Goal: Communication & Community: Answer question/provide support

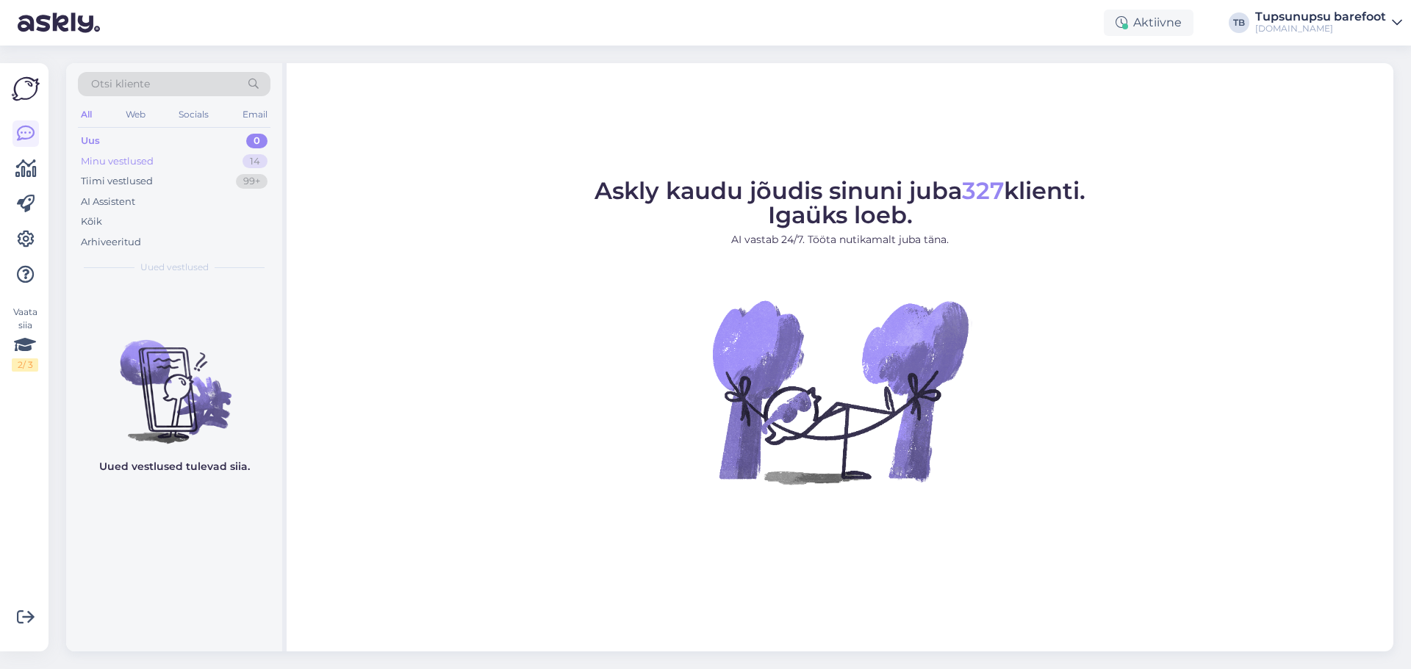
click at [181, 152] on div "Minu vestlused 14" at bounding box center [174, 161] width 193 height 21
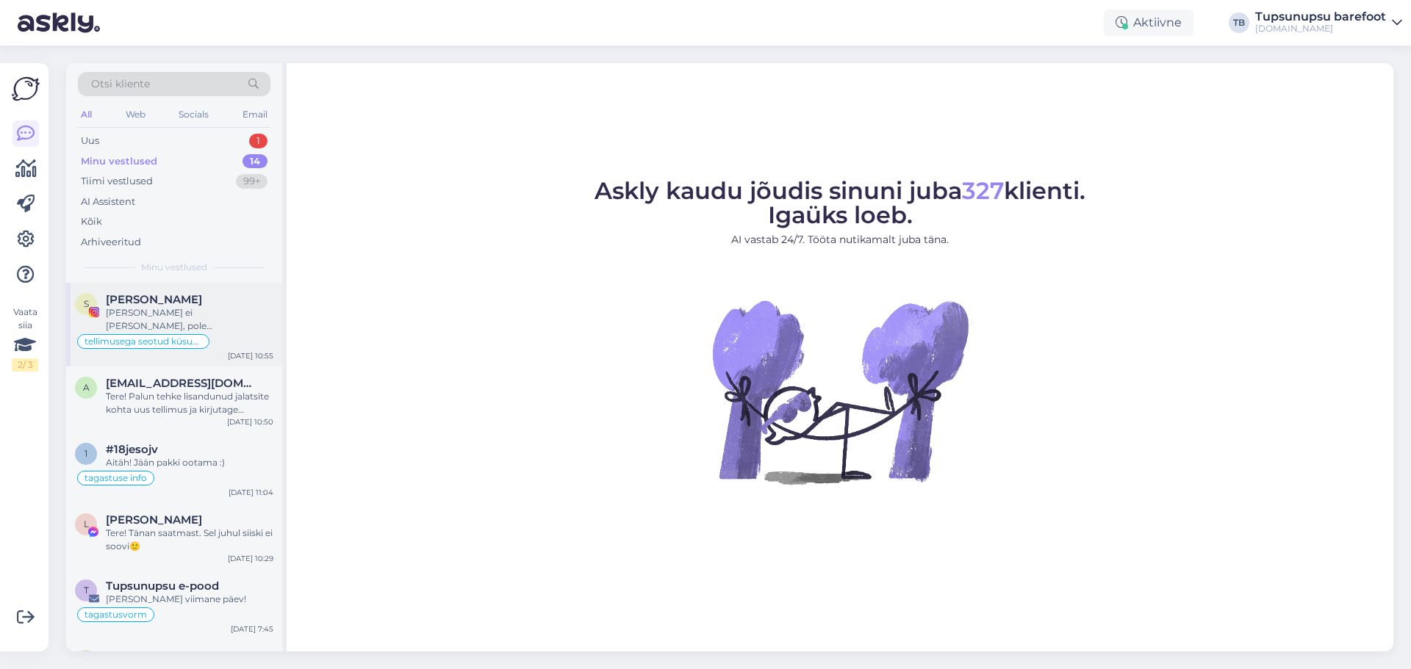
click at [220, 301] on div "[PERSON_NAME]" at bounding box center [190, 299] width 168 height 13
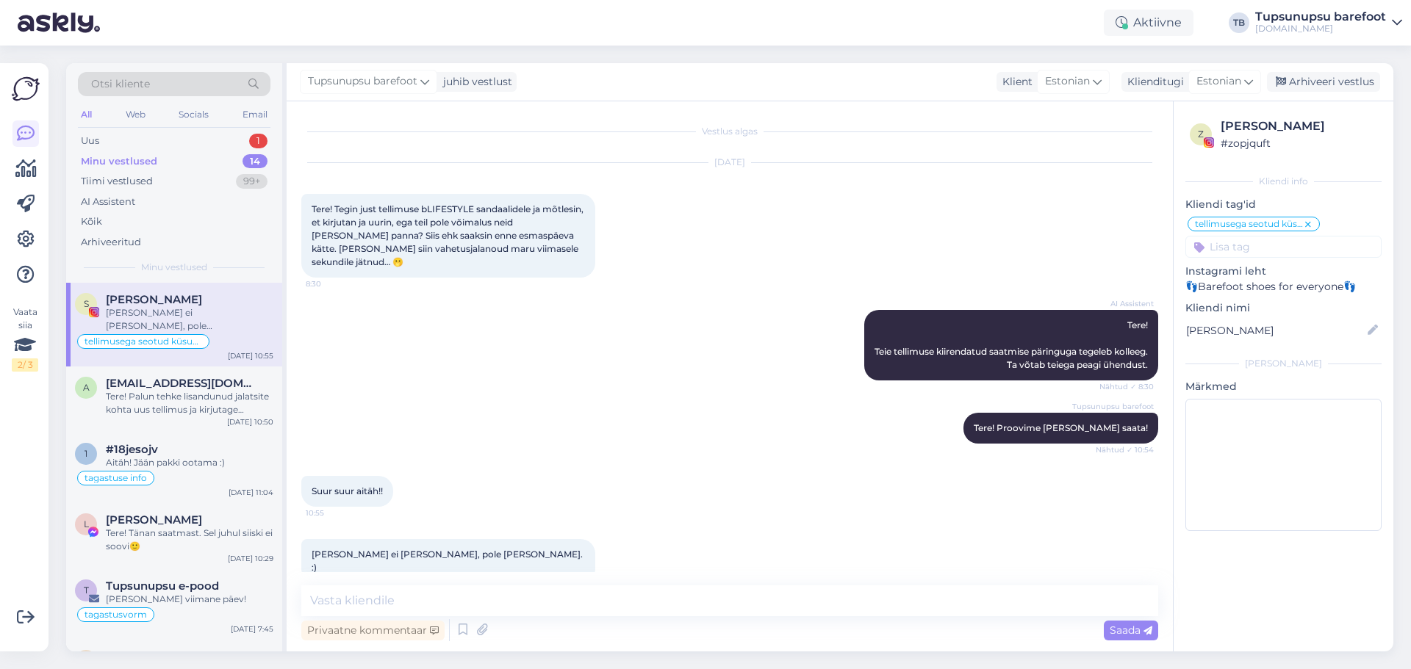
scroll to position [1, 0]
click at [118, 140] on div "Uus 1" at bounding box center [174, 141] width 193 height 21
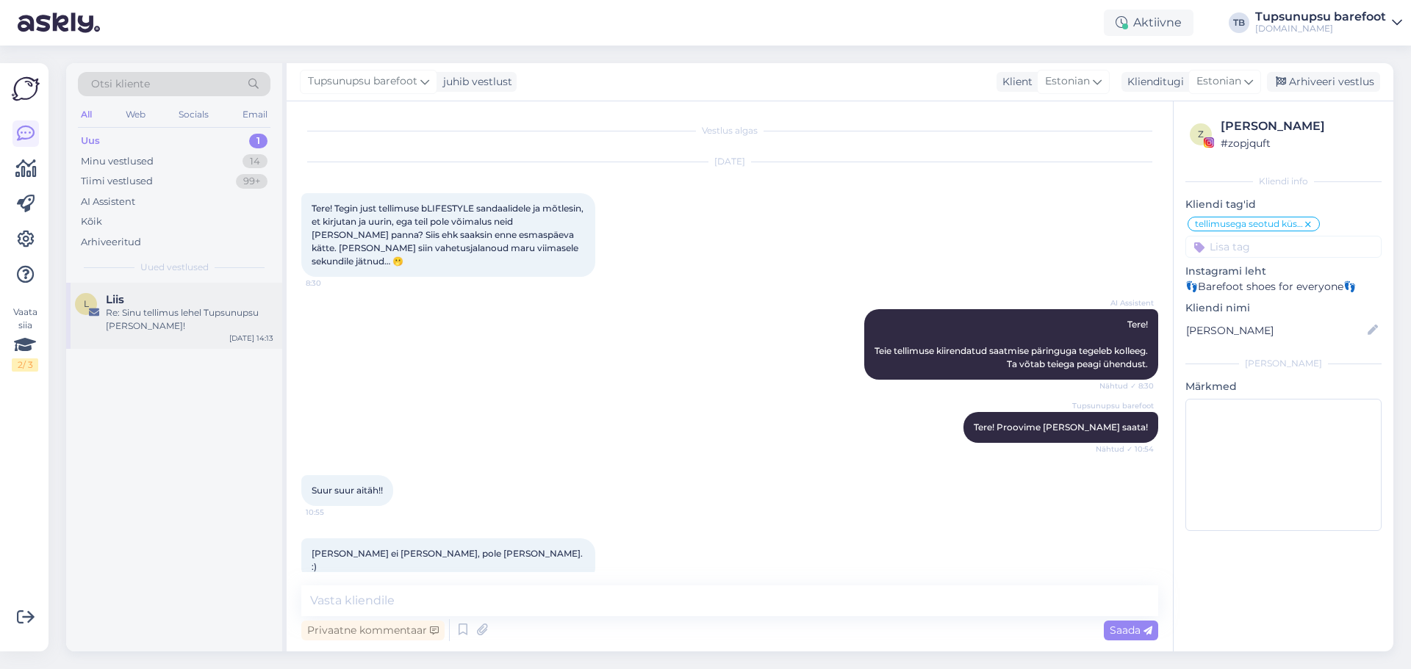
click at [196, 298] on div "Liis" at bounding box center [190, 299] width 168 height 13
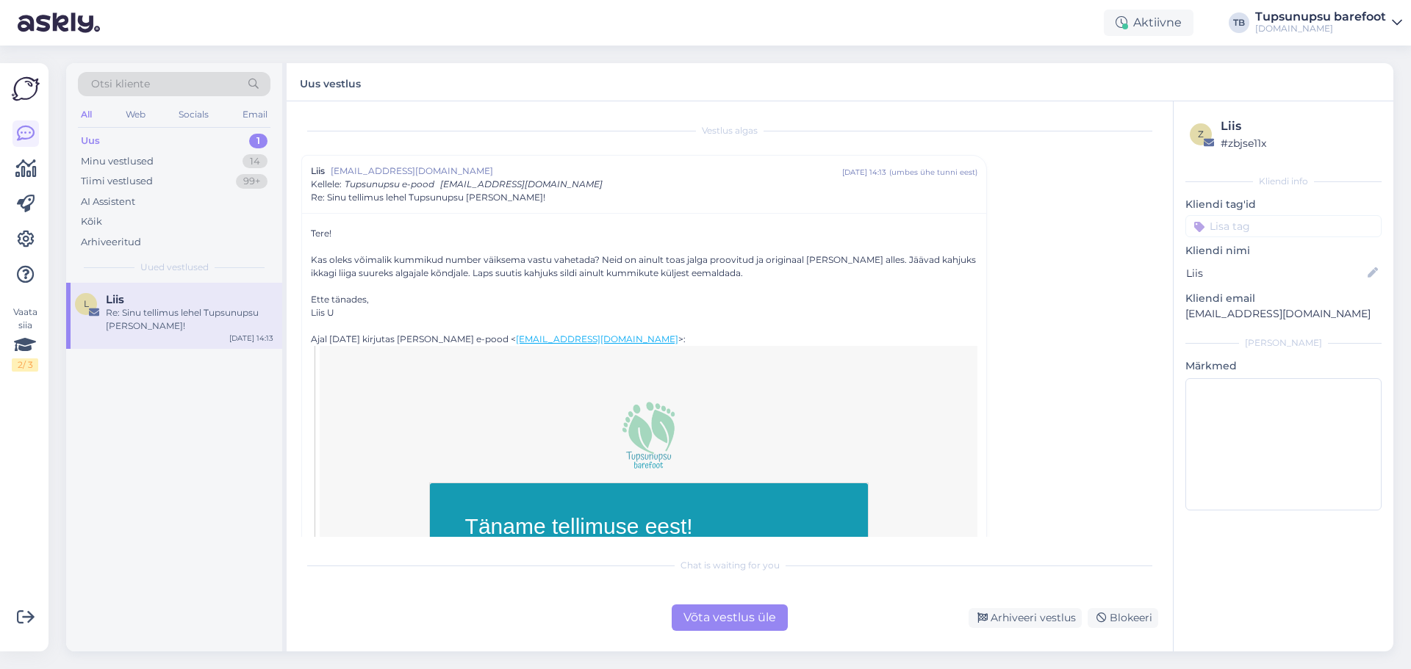
scroll to position [0, 0]
click at [118, 139] on div "Uus 1" at bounding box center [174, 141] width 193 height 21
click at [122, 110] on div "All Web Socials Email" at bounding box center [174, 116] width 193 height 23
drag, startPoint x: 167, startPoint y: 316, endPoint x: 128, endPoint y: 414, distance: 105.9
click at [126, 417] on div "L Liis Re: Sinu tellimus lehel Tupsunupsu [PERSON_NAME]! [DATE] 14:13" at bounding box center [174, 467] width 216 height 369
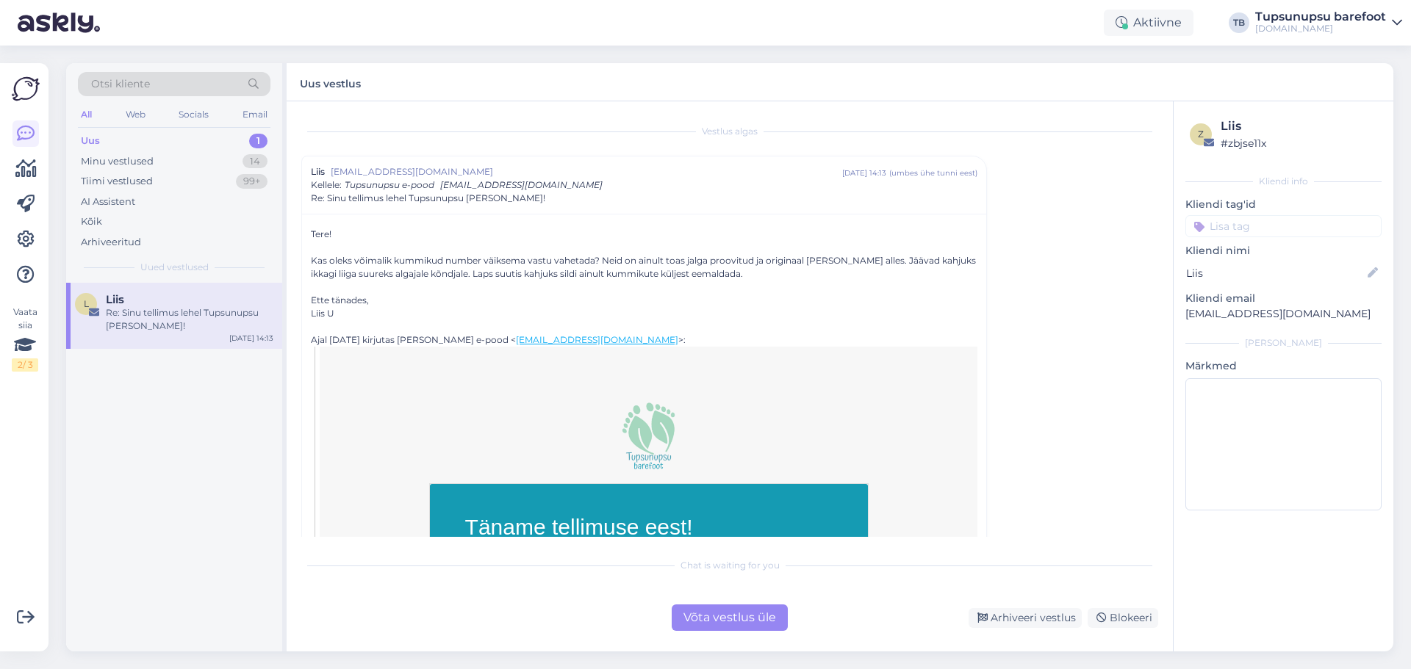
click at [134, 405] on div "L Liis Re: Sinu tellimus lehel Tupsunupsu [PERSON_NAME]! [DATE] 14:13" at bounding box center [174, 467] width 216 height 369
click at [136, 401] on div "L Liis Re: Sinu tellimus lehel Tupsunupsu [PERSON_NAME]! [DATE] 14:13" at bounding box center [174, 467] width 216 height 369
click at [206, 467] on div "L Liis Re: Sinu tellimus lehel Tupsunupsu [PERSON_NAME]! [DATE] 14:13" at bounding box center [174, 467] width 216 height 369
type textarea "vastatud"
